Goal: Task Accomplishment & Management: Complete application form

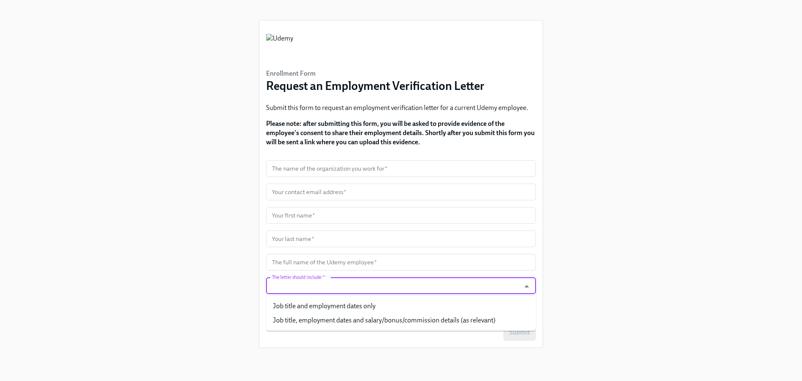
click at [307, 289] on input "The letter should include:   *" at bounding box center [393, 285] width 246 height 17
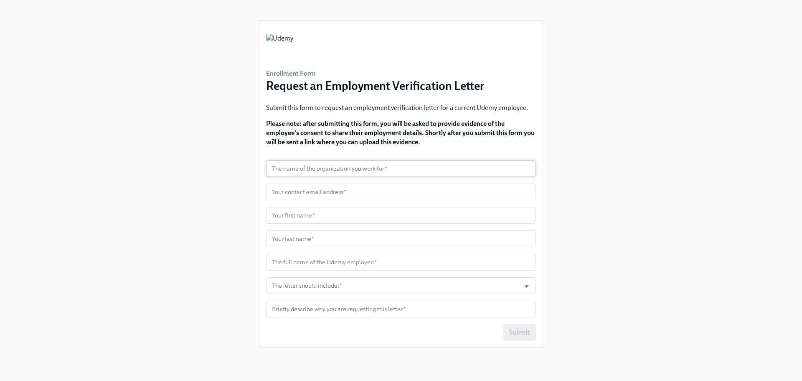
click at [353, 163] on input "text" at bounding box center [401, 168] width 270 height 17
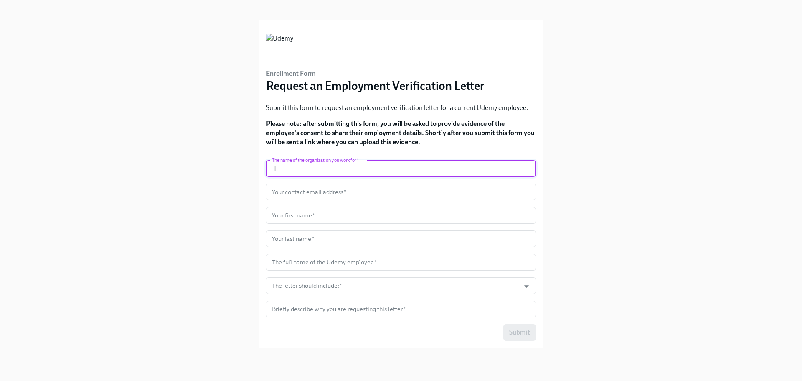
type input "H"
type input "h"
click at [370, 168] on input "HireRight (on behalf of" at bounding box center [401, 168] width 270 height 17
paste input "Udemy, Inc (EMEA)"
type input "HireRight (on behalf of Udemy, Inc (EMEA))"
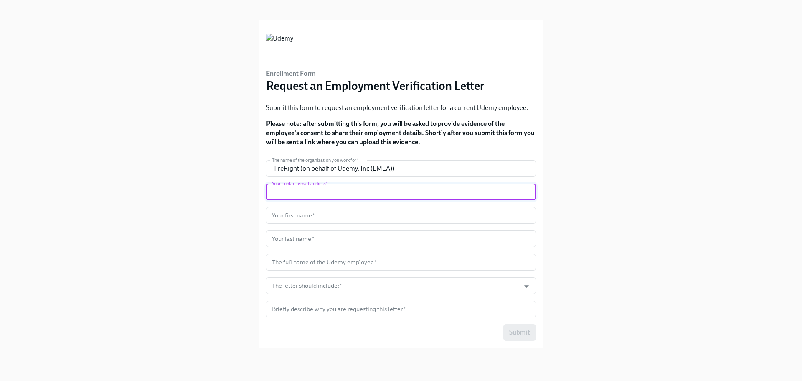
click at [338, 197] on input "text" at bounding box center [401, 191] width 270 height 17
type input "[EMAIL_ADDRESS][PERSON_NAME][DOMAIN_NAME]"
click at [307, 215] on input "text" at bounding box center [401, 215] width 270 height 17
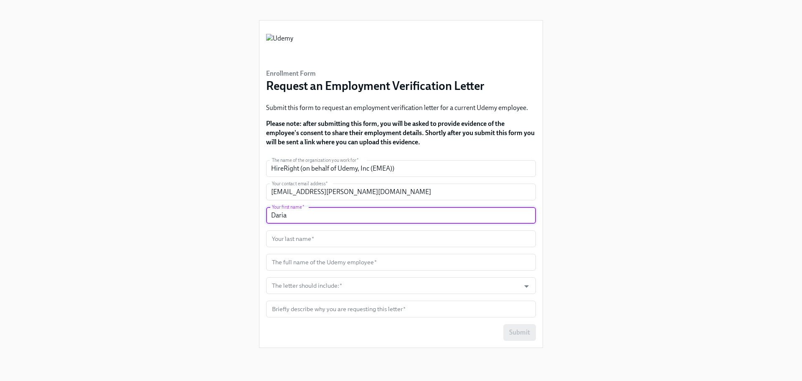
type input "Daria"
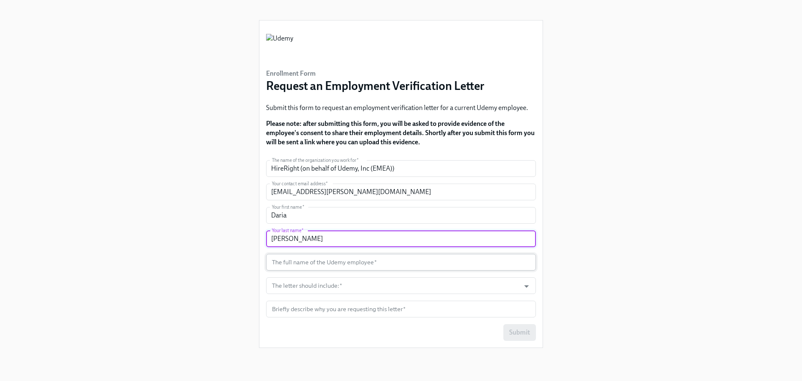
type input "[PERSON_NAME]"
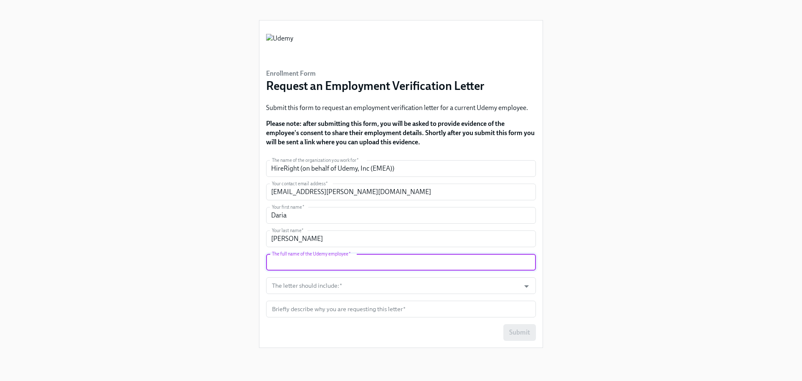
click at [360, 254] on input "text" at bounding box center [401, 262] width 270 height 17
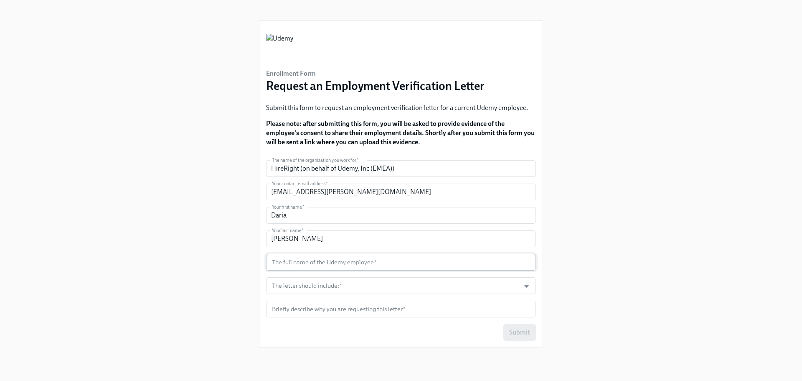
click at [312, 268] on input "text" at bounding box center [401, 262] width 270 height 17
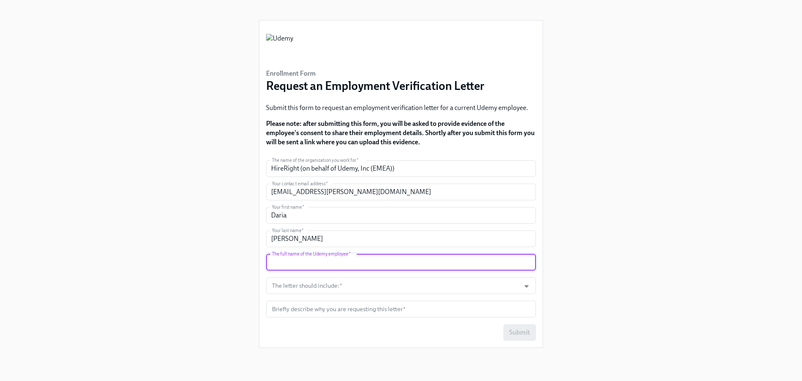
paste input "[PERSON_NAME]"
type input "[PERSON_NAME]"
click at [318, 277] on input "The letter should include:   *" at bounding box center [393, 285] width 246 height 17
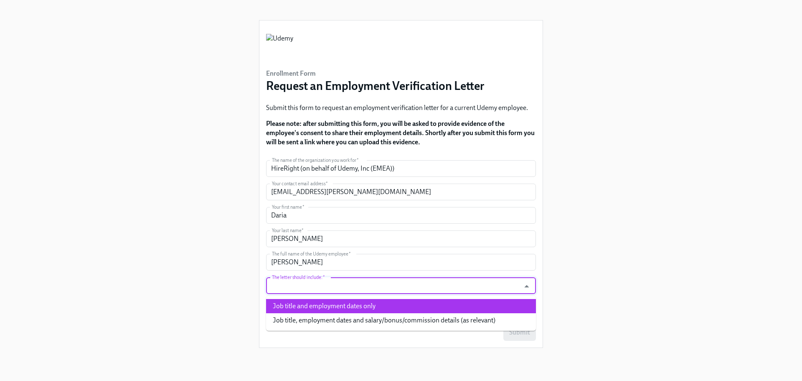
click at [318, 304] on li "Job title and employment dates only" at bounding box center [401, 306] width 270 height 14
type input "Job title and employment dates only"
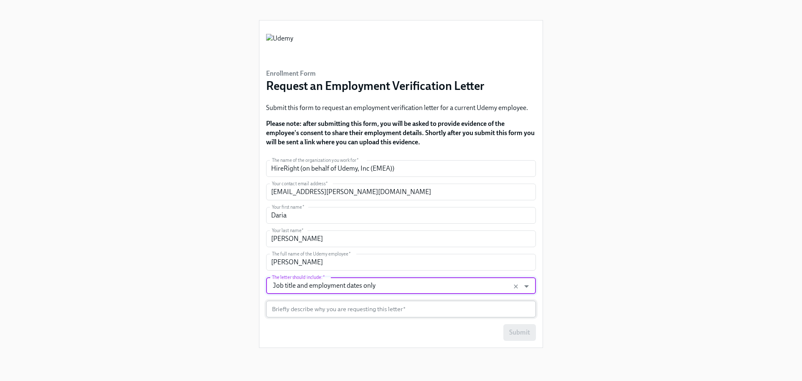
click at [301, 311] on input "text" at bounding box center [401, 308] width 270 height 17
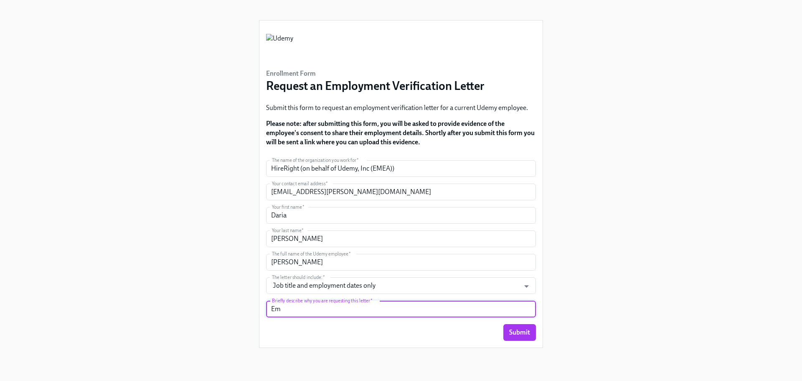
type input "E"
type input "Verification of employment"
click at [513, 334] on span "Submit" at bounding box center [519, 332] width 21 height 8
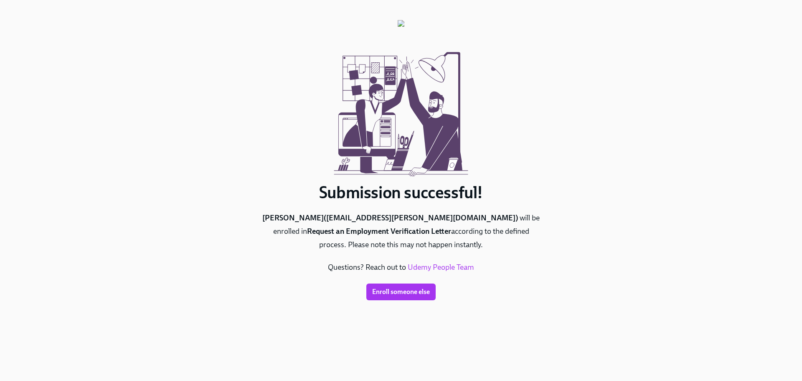
click at [502, 320] on div "Submission successful! [PERSON_NAME] ( [PERSON_NAME][EMAIL_ADDRESS][PERSON_NAME…" at bounding box center [401, 180] width 284 height 361
